Goal: Information Seeking & Learning: Compare options

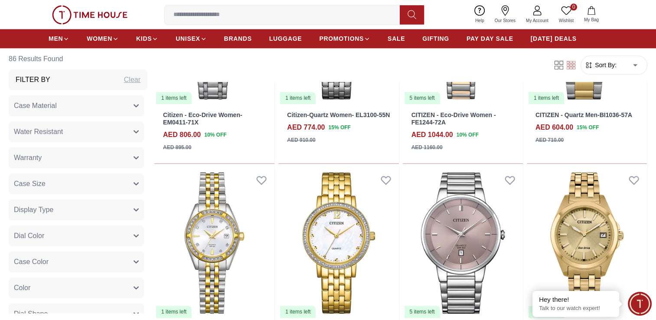
scroll to position [1257, 0]
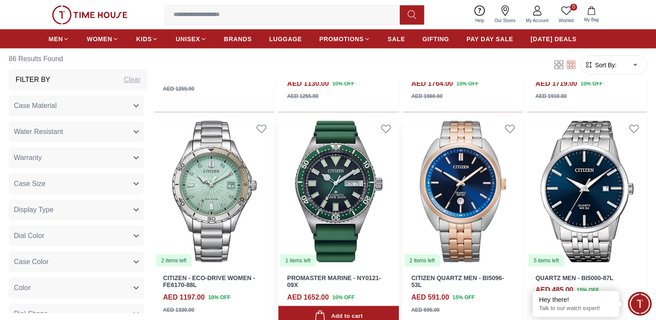
scroll to position [1603, 0]
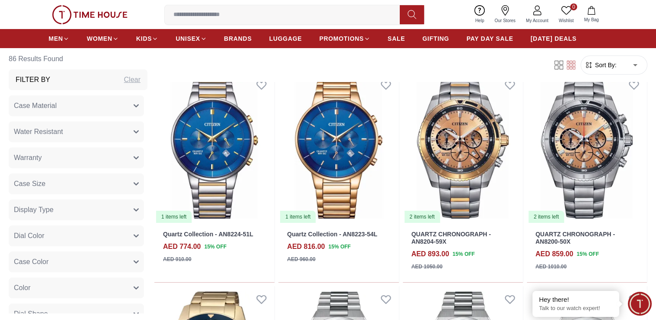
scroll to position [3120, 0]
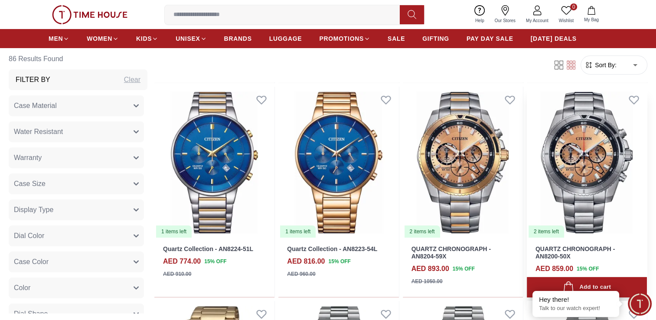
drag, startPoint x: 477, startPoint y: 172, endPoint x: 591, endPoint y: 196, distance: 116.8
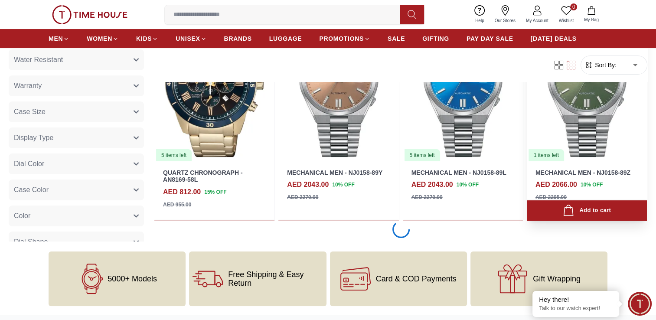
scroll to position [3423, 0]
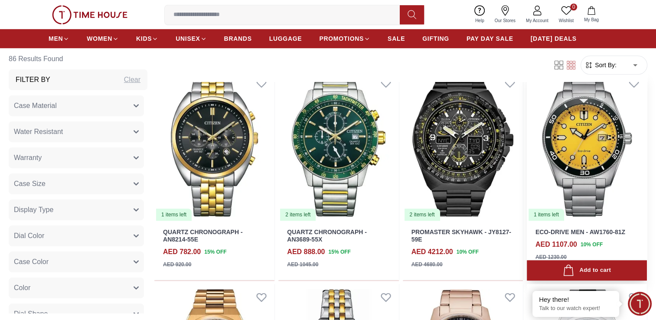
scroll to position [3986, 0]
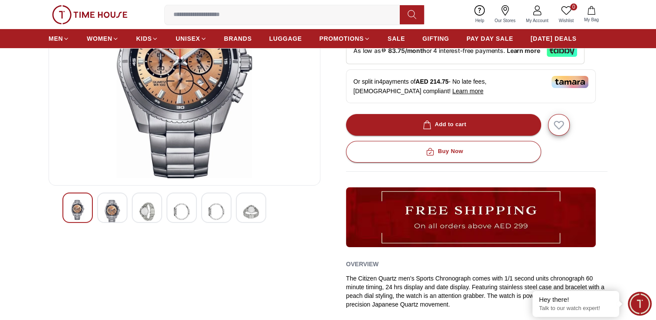
scroll to position [130, 0]
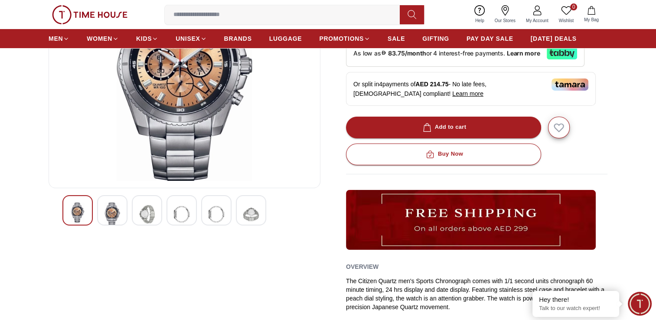
click at [114, 208] on img at bounding box center [112, 213] width 16 height 23
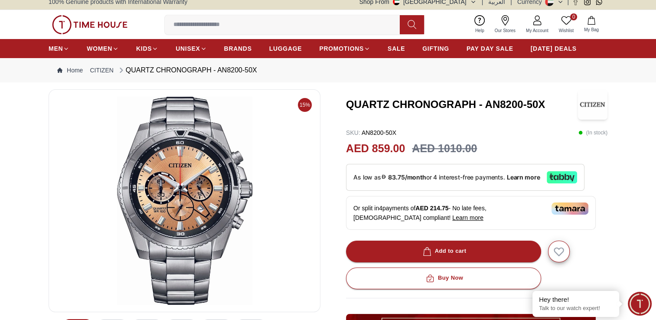
scroll to position [87, 0]
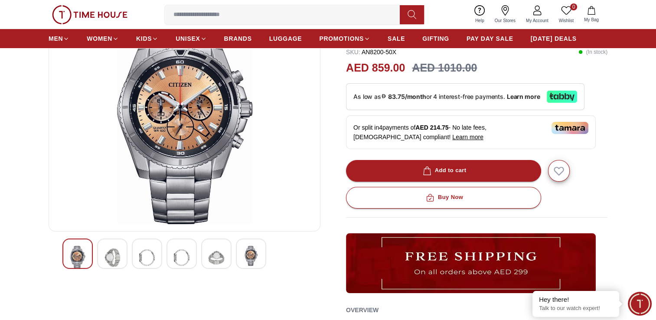
click at [120, 251] on img at bounding box center [112, 257] width 16 height 23
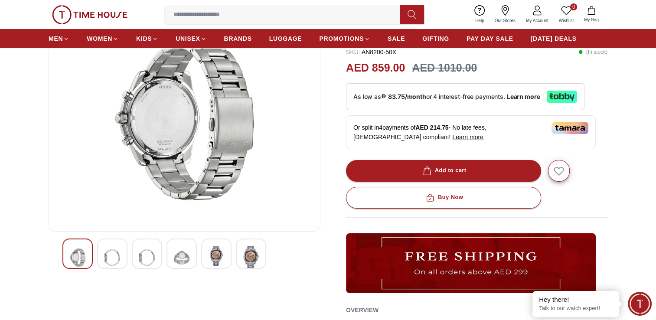
click at [111, 258] on img at bounding box center [112, 257] width 16 height 23
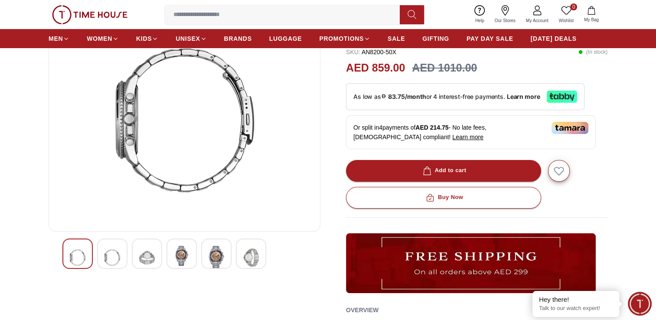
click at [105, 260] on img at bounding box center [112, 257] width 16 height 23
click at [108, 258] on img at bounding box center [112, 257] width 16 height 23
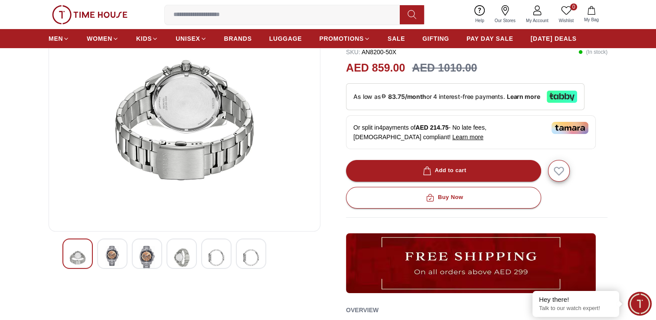
click at [108, 258] on img at bounding box center [112, 256] width 16 height 20
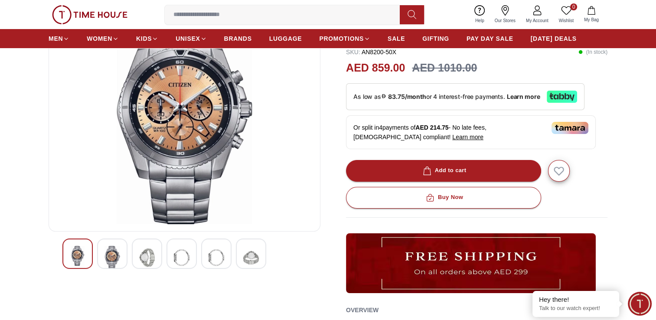
click at [108, 258] on img at bounding box center [112, 257] width 16 height 23
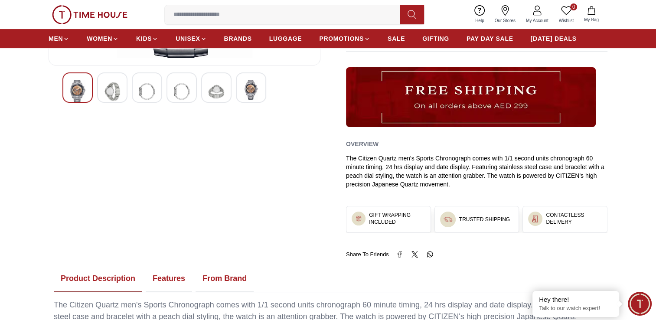
scroll to position [339, 0]
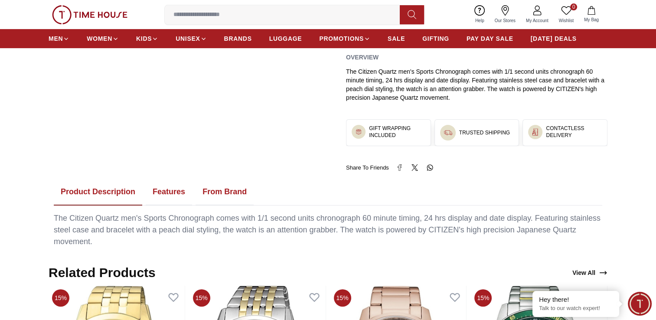
click at [166, 190] on button "Features" at bounding box center [169, 192] width 46 height 27
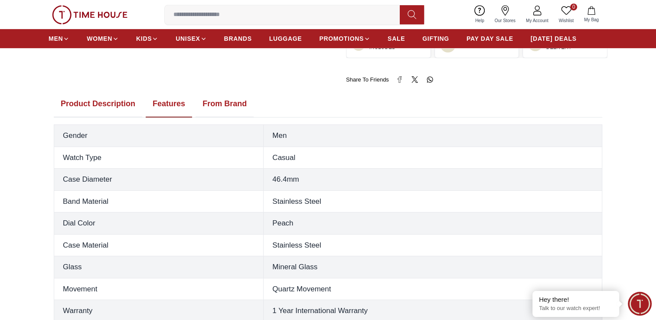
scroll to position [426, 0]
click at [218, 100] on button "From Brand" at bounding box center [224, 105] width 58 height 27
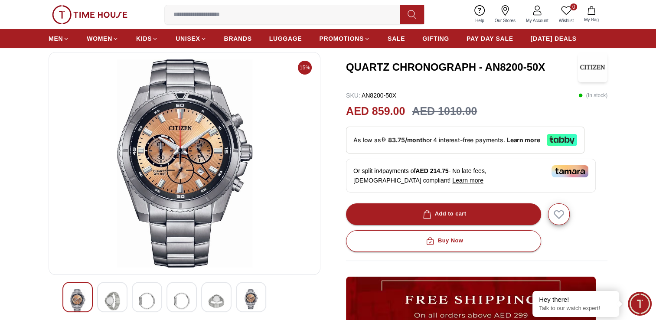
scroll to position [0, 0]
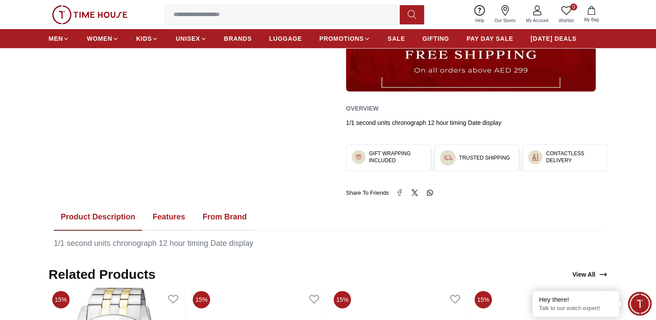
scroll to position [390, 0]
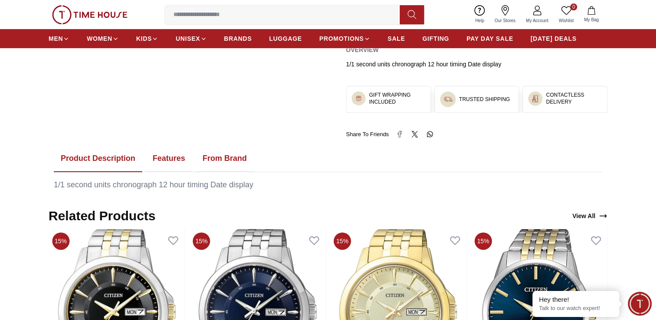
click at [175, 157] on button "Features" at bounding box center [169, 158] width 46 height 27
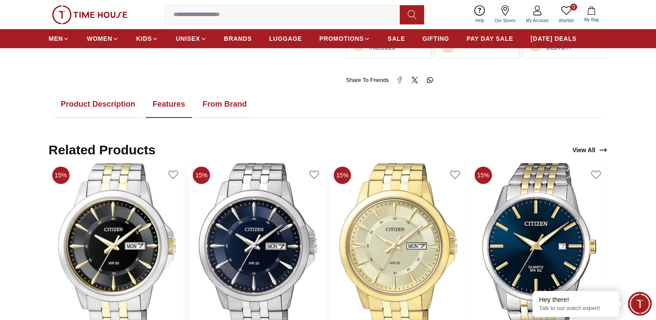
scroll to position [347, 0]
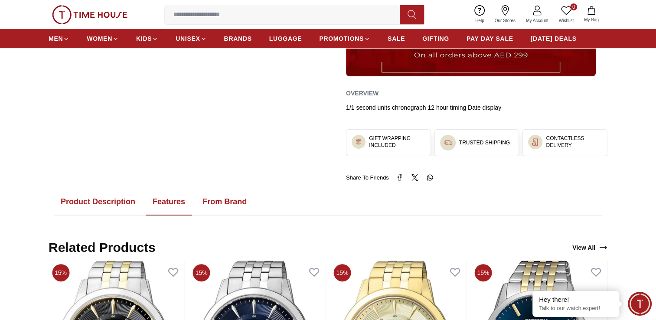
click at [234, 198] on button "From Brand" at bounding box center [224, 201] width 58 height 27
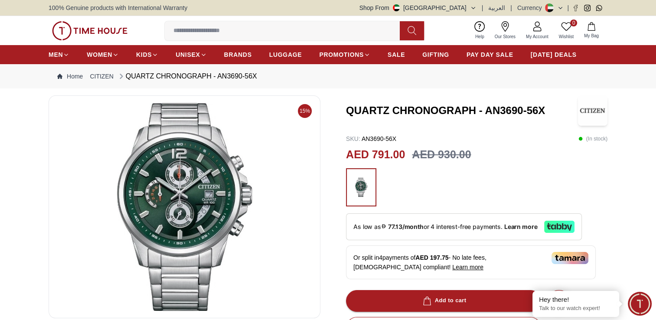
scroll to position [43, 0]
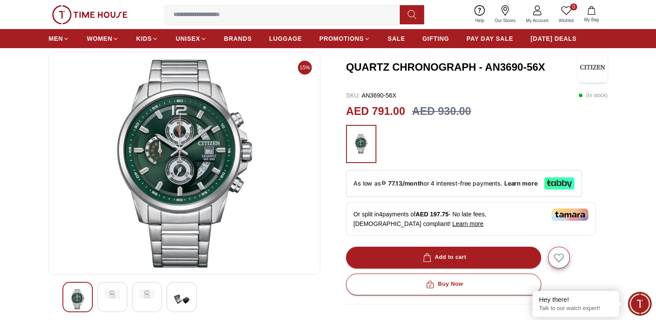
click at [103, 296] on div at bounding box center [112, 297] width 30 height 30
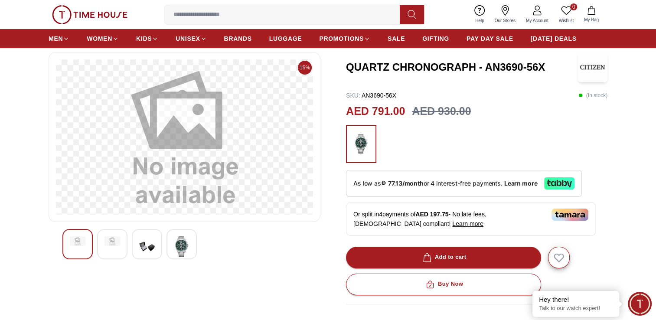
click at [113, 245] on img at bounding box center [112, 241] width 16 height 10
click at [113, 245] on img at bounding box center [112, 246] width 16 height 20
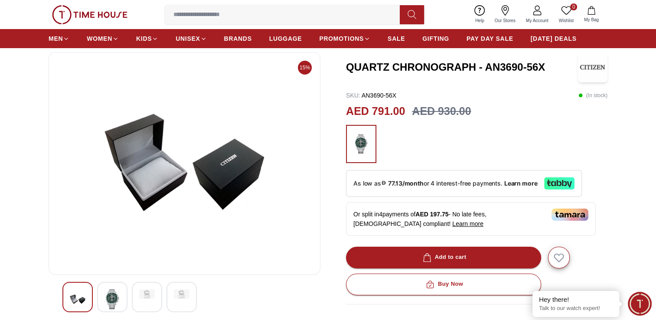
click at [113, 299] on img at bounding box center [112, 299] width 16 height 20
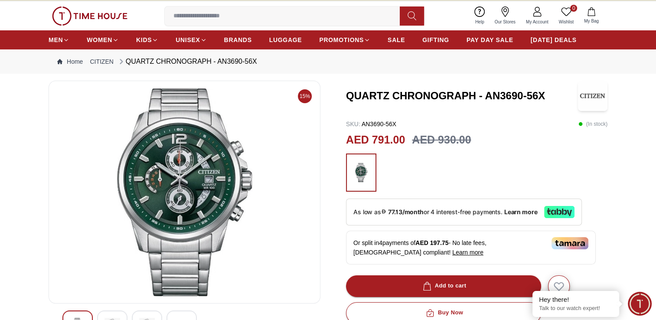
scroll to position [0, 0]
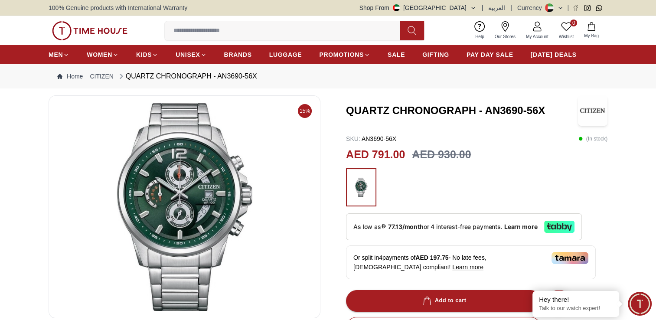
click at [62, 1] on div "100% Genuine products with International Warranty Shop From UAE | العربية | Cur…" at bounding box center [328, 8] width 559 height 16
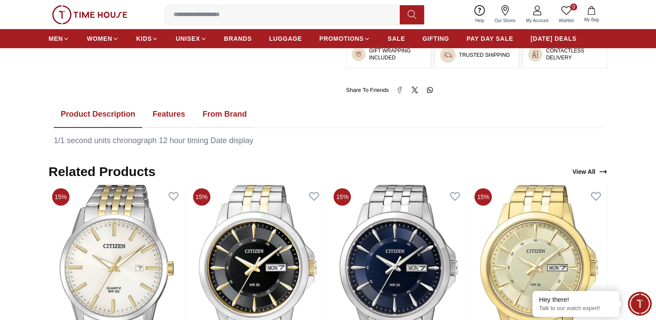
scroll to position [347, 0]
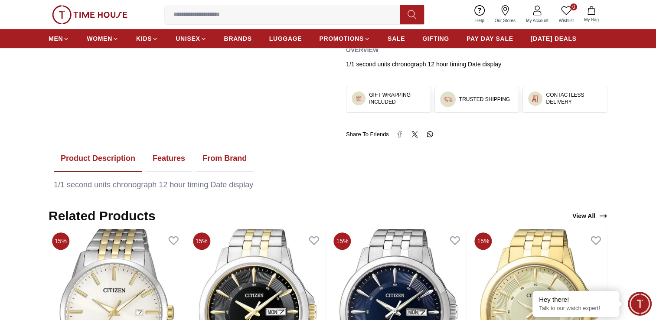
click at [160, 158] on button "Features" at bounding box center [169, 158] width 46 height 27
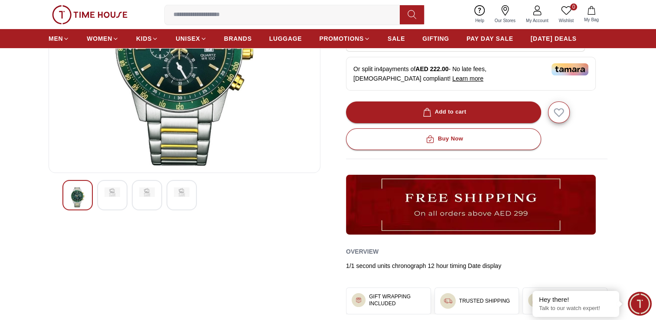
scroll to position [43, 0]
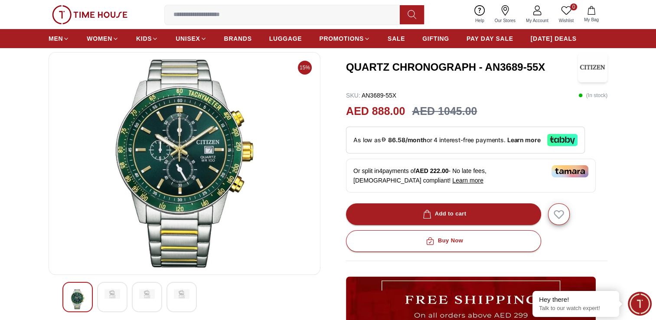
click at [117, 305] on div at bounding box center [112, 297] width 30 height 30
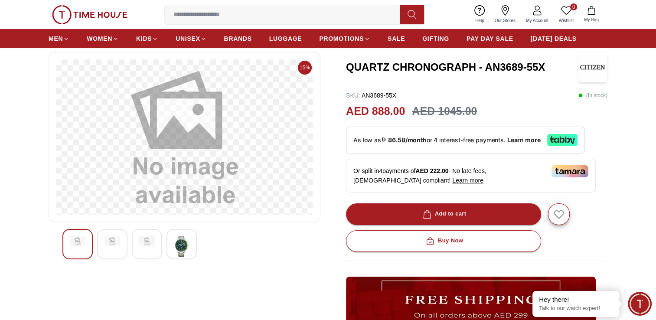
click at [185, 245] on img at bounding box center [182, 246] width 16 height 20
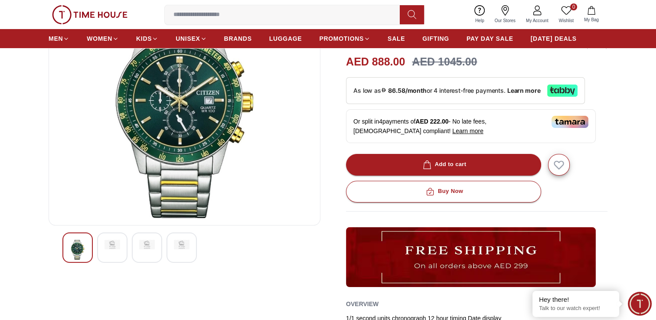
scroll to position [0, 0]
